Goal: Navigation & Orientation: Go to known website

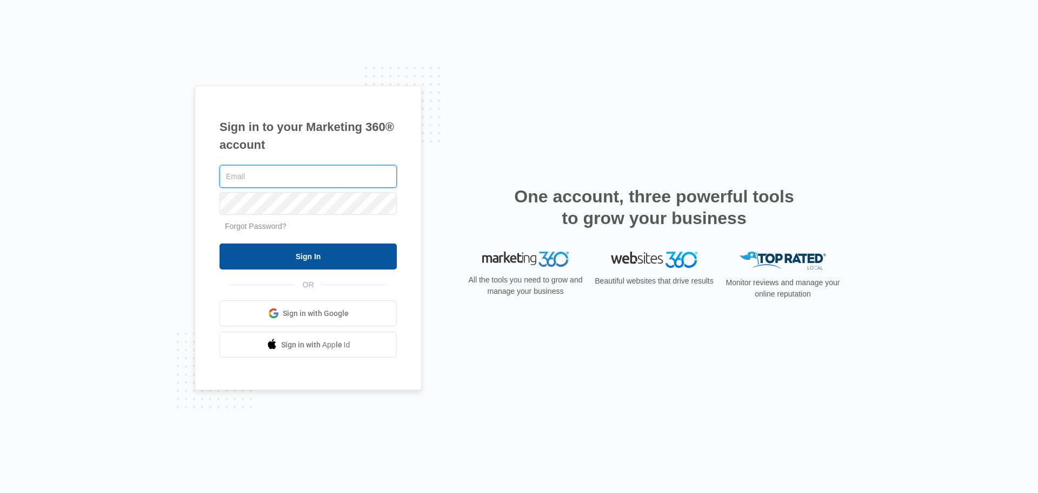
type input "[EMAIL_ADDRESS][DOMAIN_NAME]"
click at [317, 255] on input "Sign In" at bounding box center [308, 256] width 177 height 26
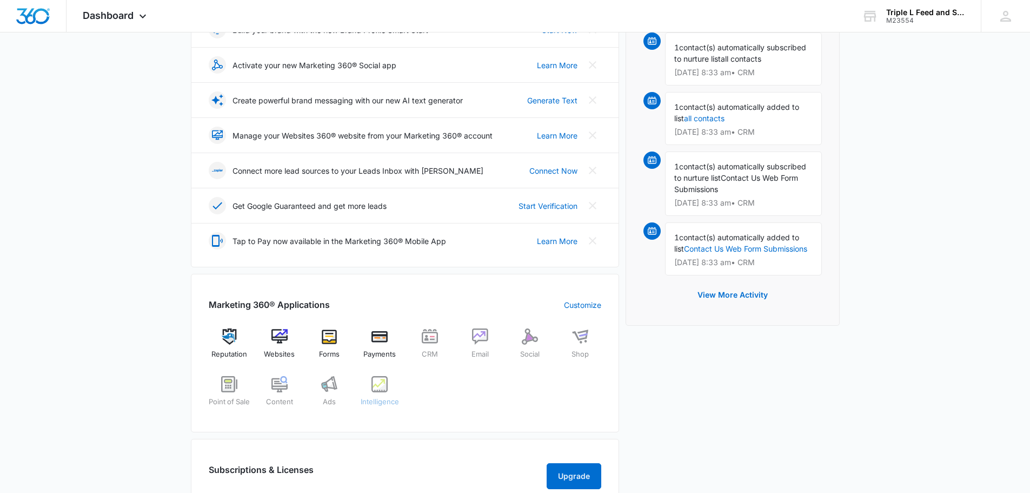
scroll to position [216, 0]
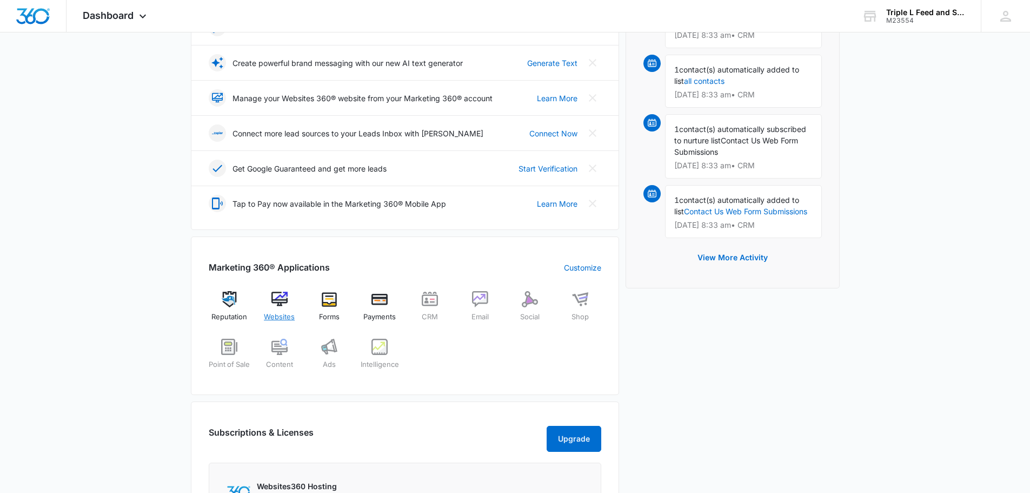
click at [275, 300] on img at bounding box center [279, 299] width 16 height 16
